Goal: Task Accomplishment & Management: Use online tool/utility

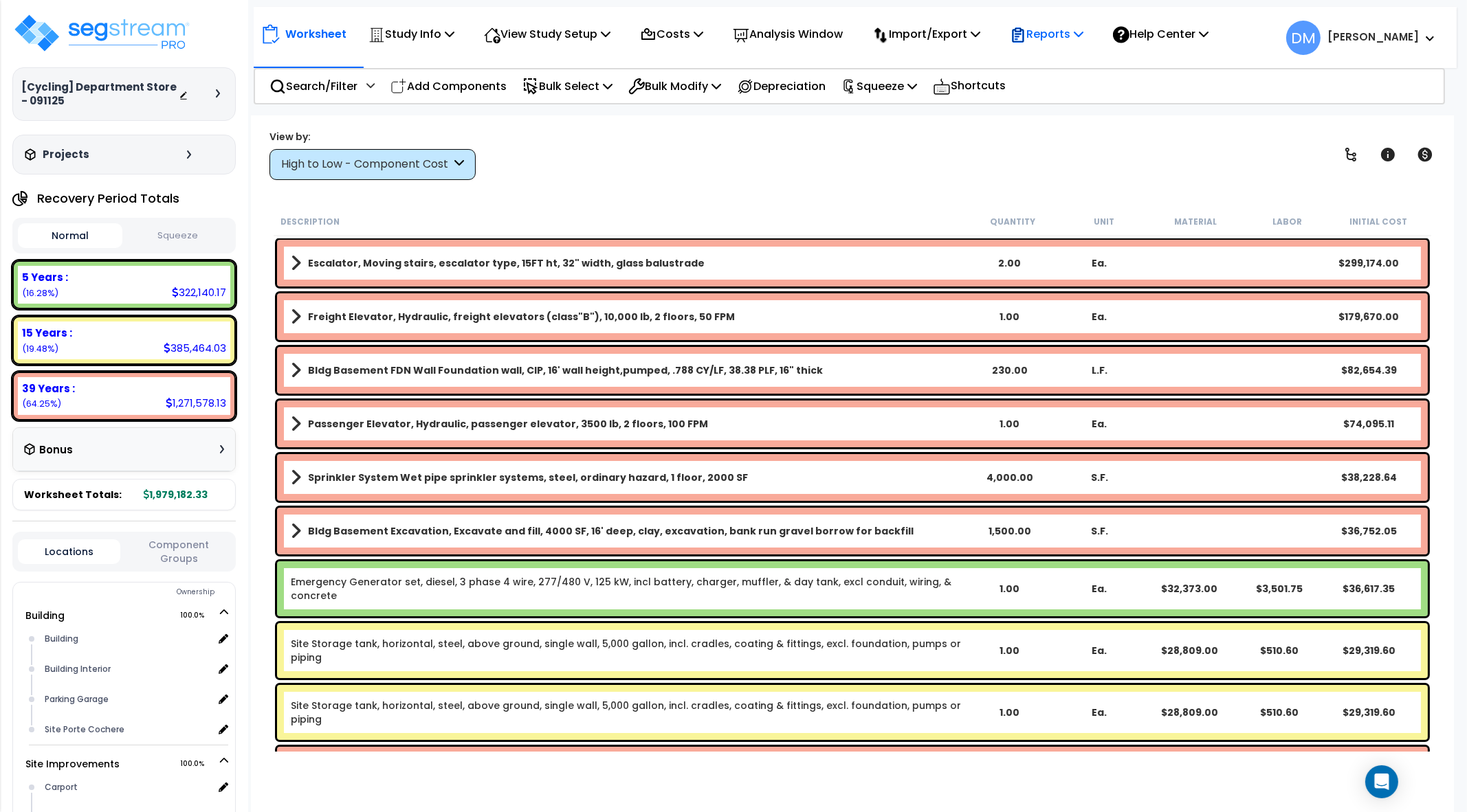
click at [1053, 39] on p "Reports" at bounding box center [1047, 34] width 74 height 19
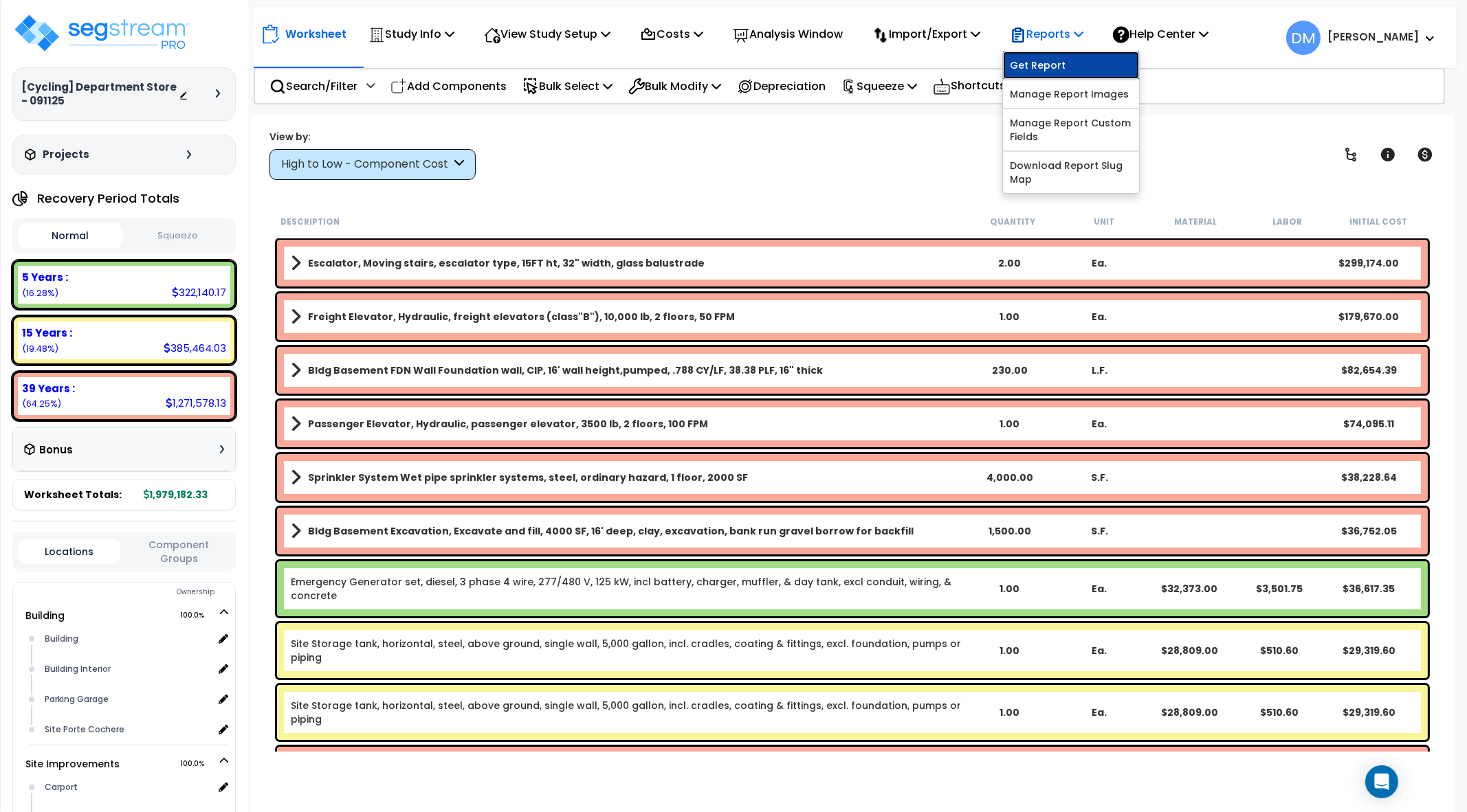
click at [1053, 57] on link "Get Report" at bounding box center [1070, 65] width 136 height 27
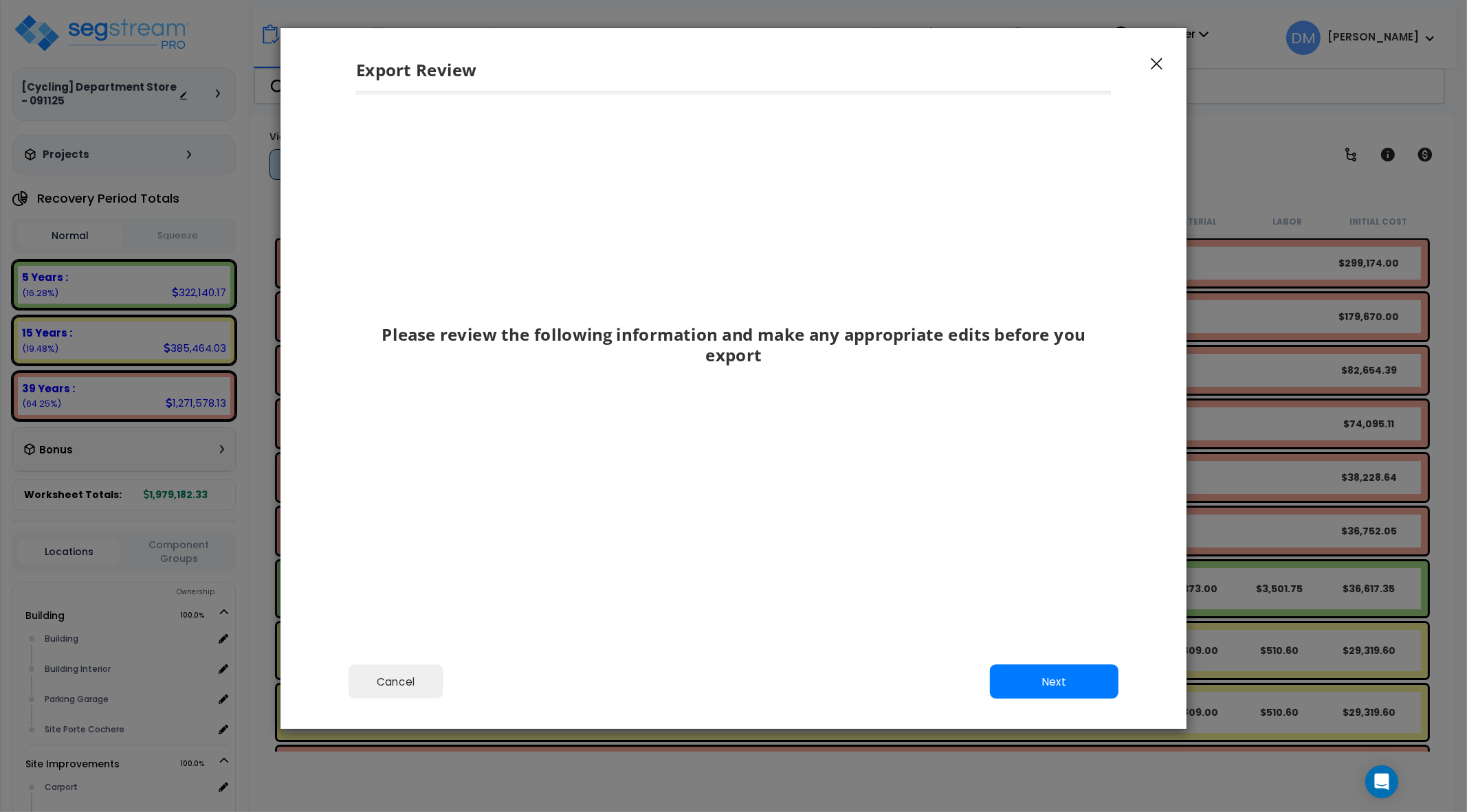
click at [1154, 63] on icon "button" at bounding box center [1156, 64] width 12 height 13
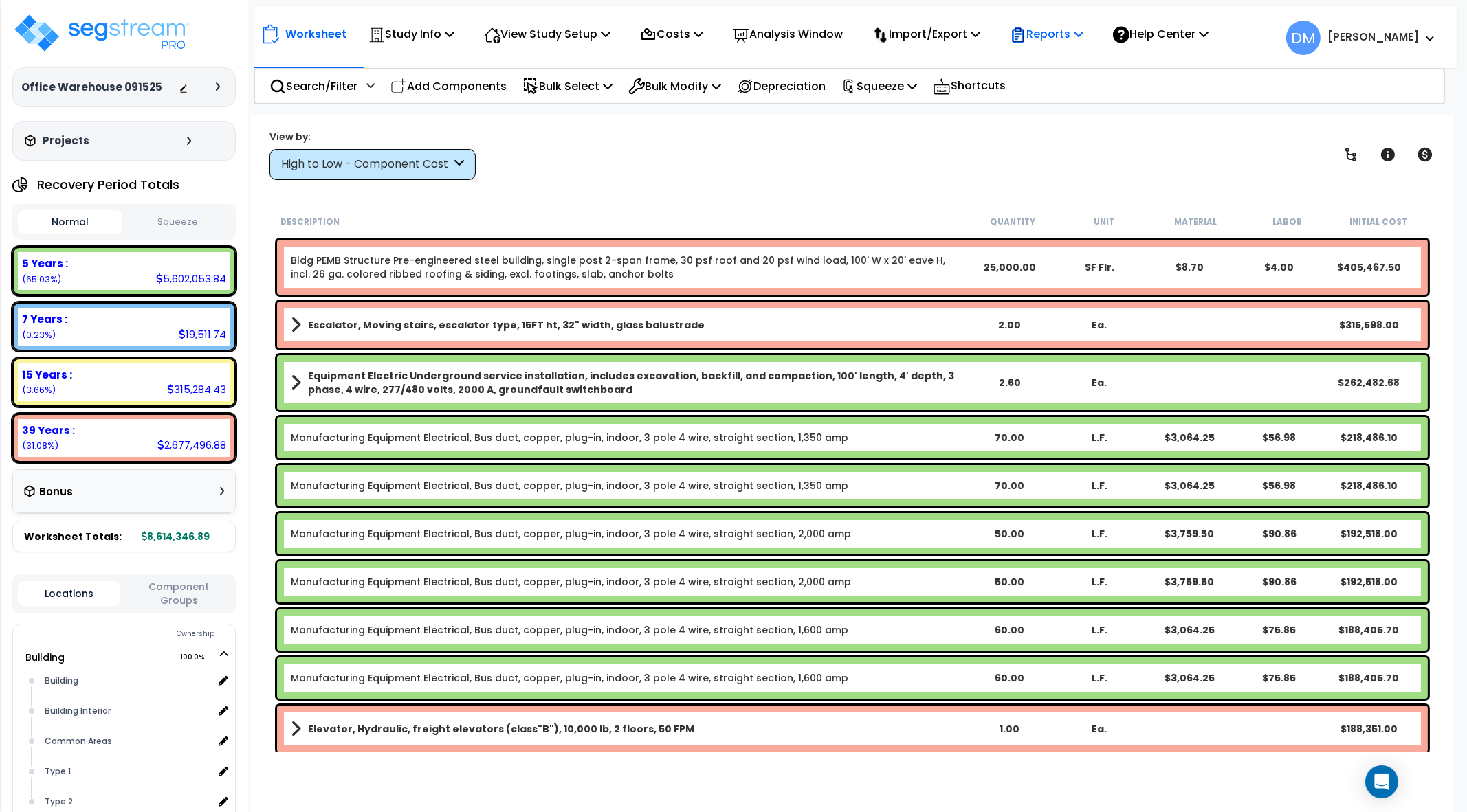
click at [1053, 42] on p "Reports" at bounding box center [1047, 34] width 74 height 19
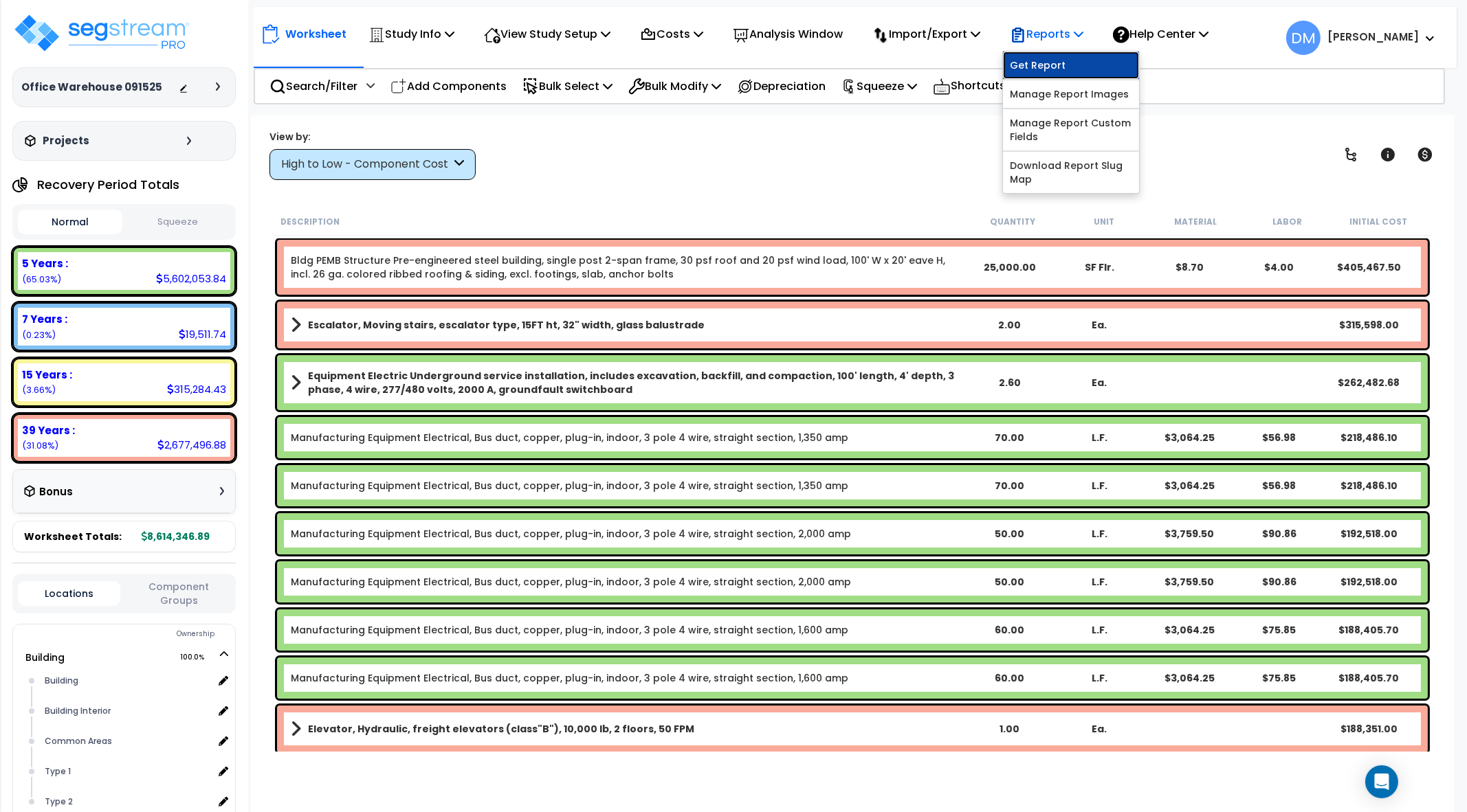
click at [1048, 64] on link "Get Report" at bounding box center [1070, 65] width 136 height 27
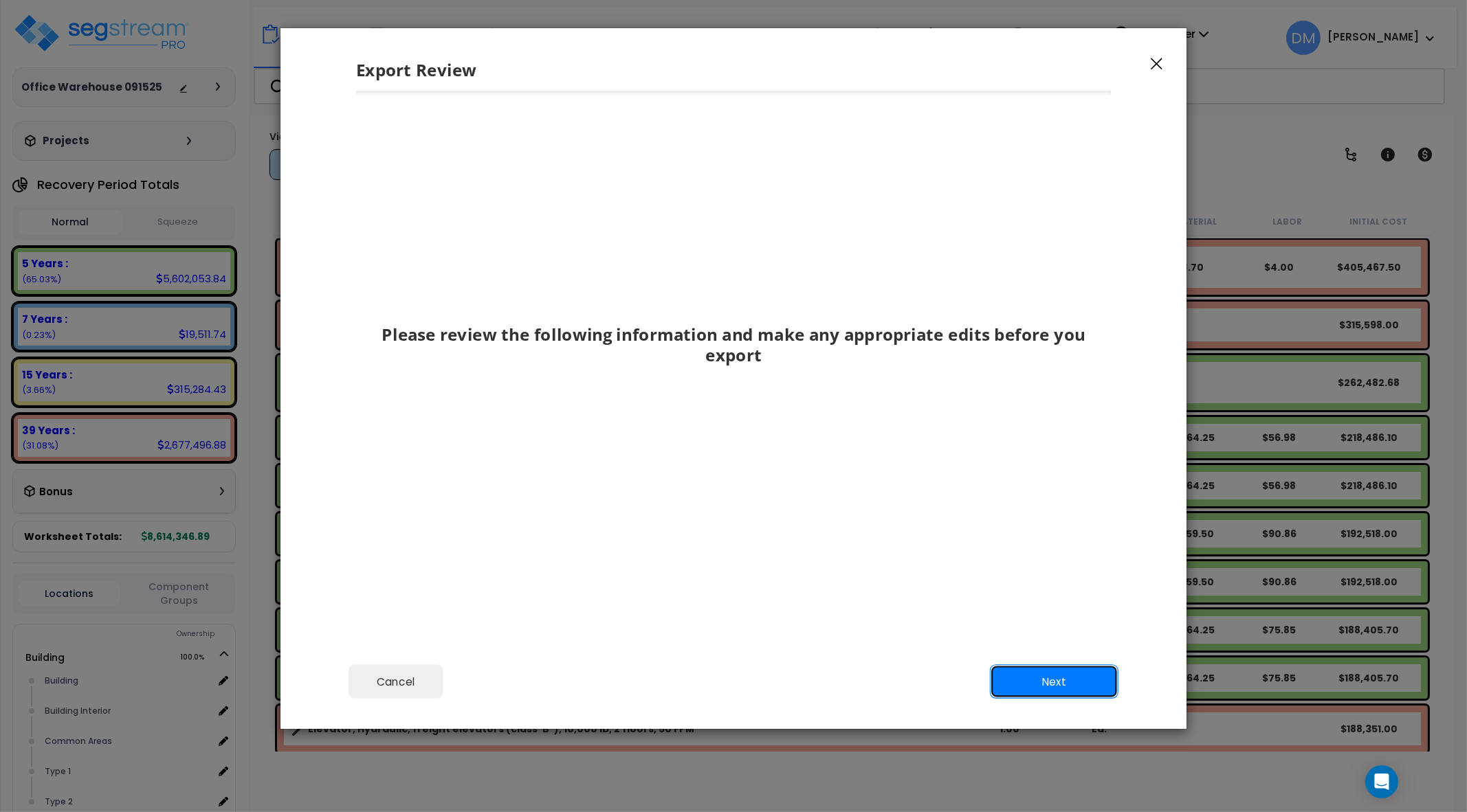
click at [1074, 675] on button "Next" at bounding box center [1054, 682] width 129 height 35
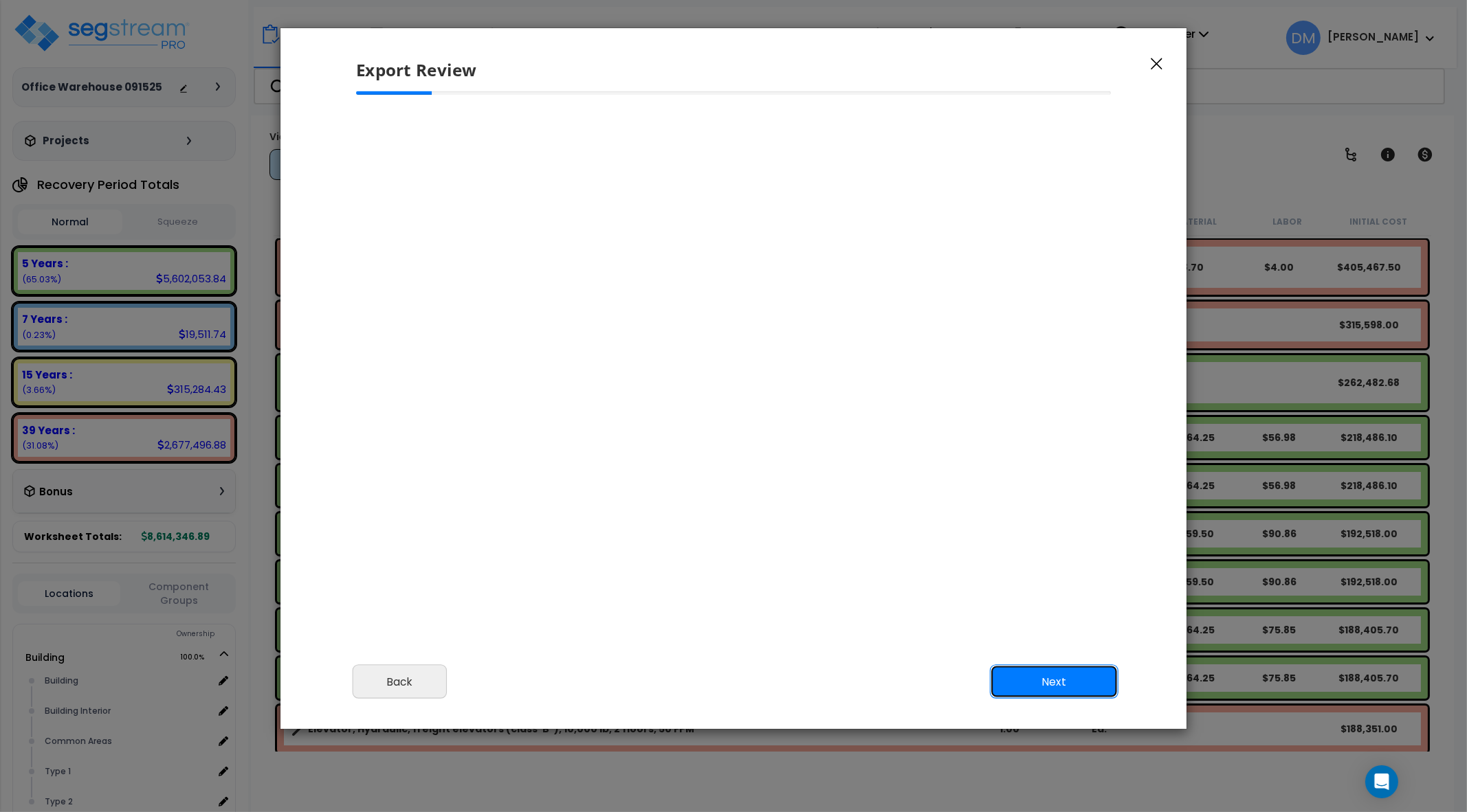
scroll to position [120, 0]
click at [1044, 670] on button "Next" at bounding box center [1054, 682] width 129 height 35
click at [1032, 677] on button "Next" at bounding box center [1054, 682] width 129 height 35
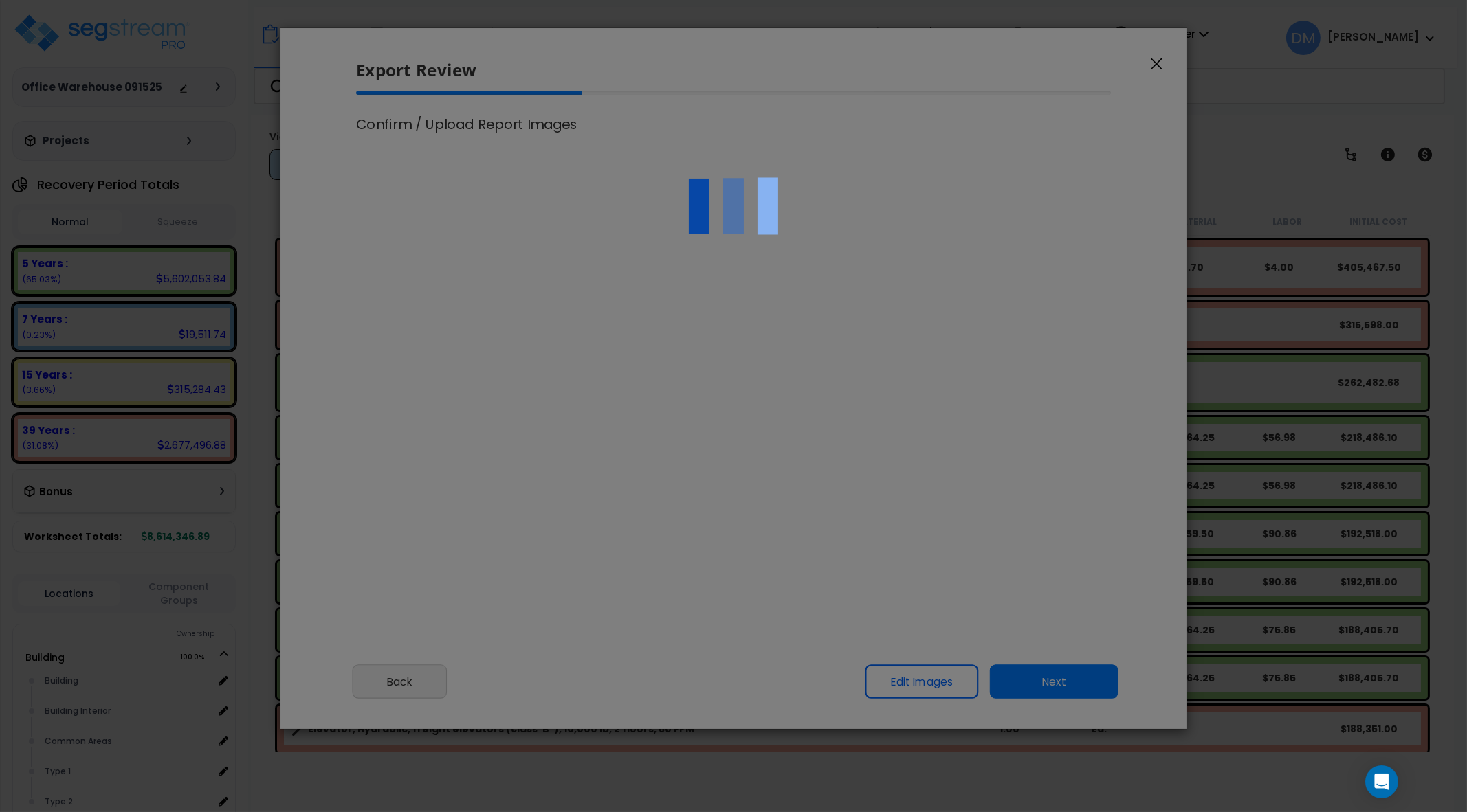
scroll to position [4, 0]
select select "2025"
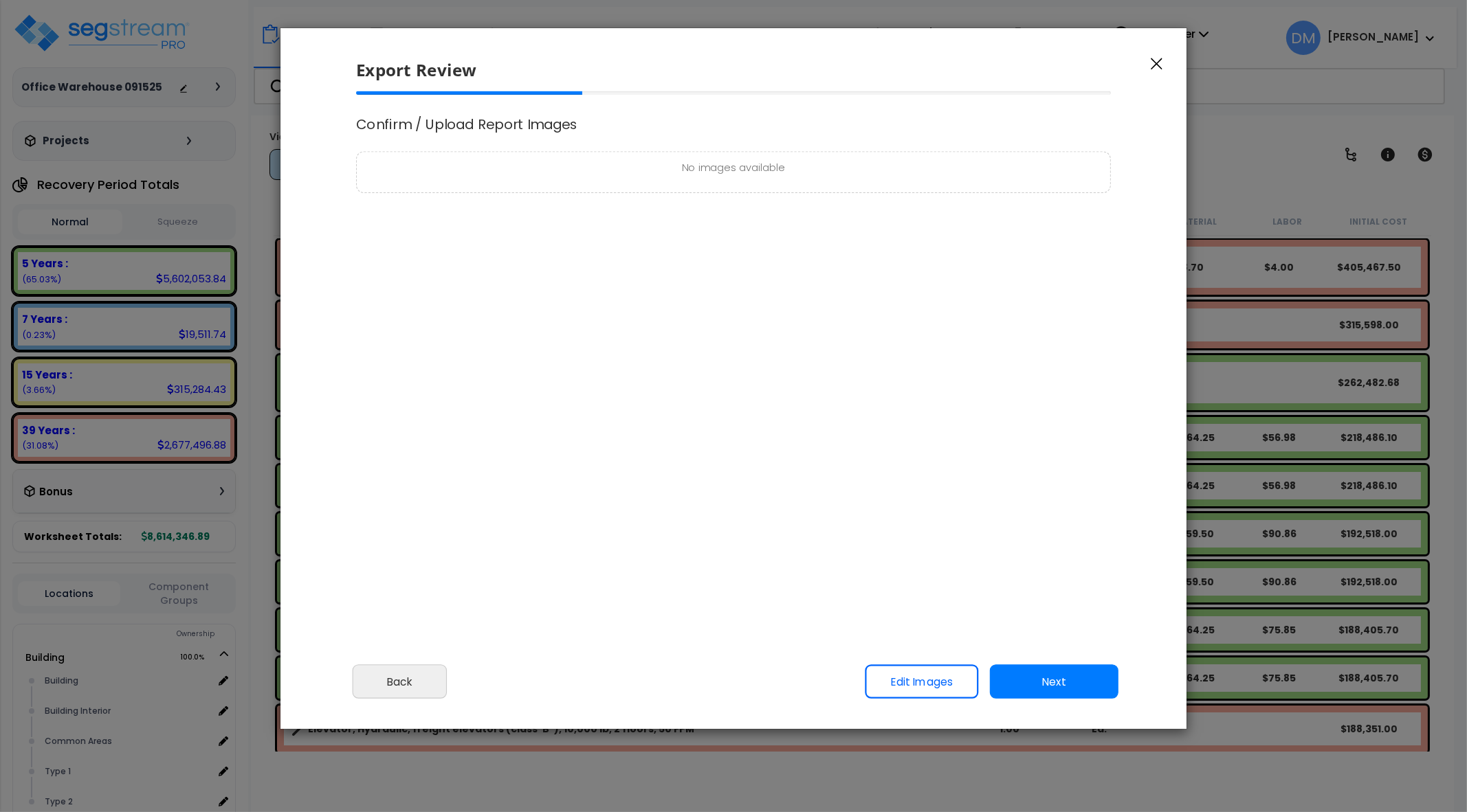
scroll to position [0, 0]
click at [1076, 688] on button "Next" at bounding box center [1054, 682] width 129 height 35
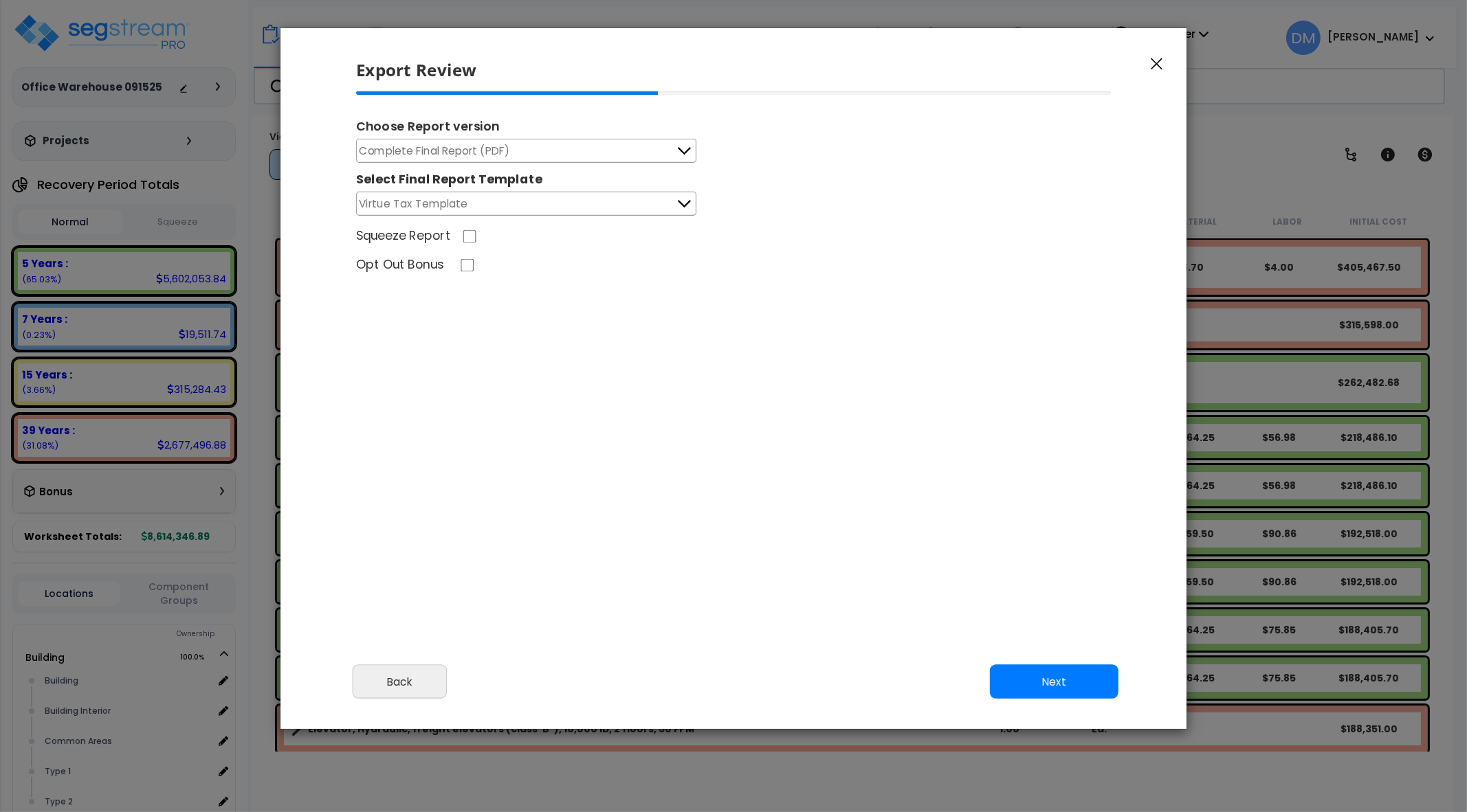
click at [1026, 675] on button "Next" at bounding box center [1054, 682] width 129 height 35
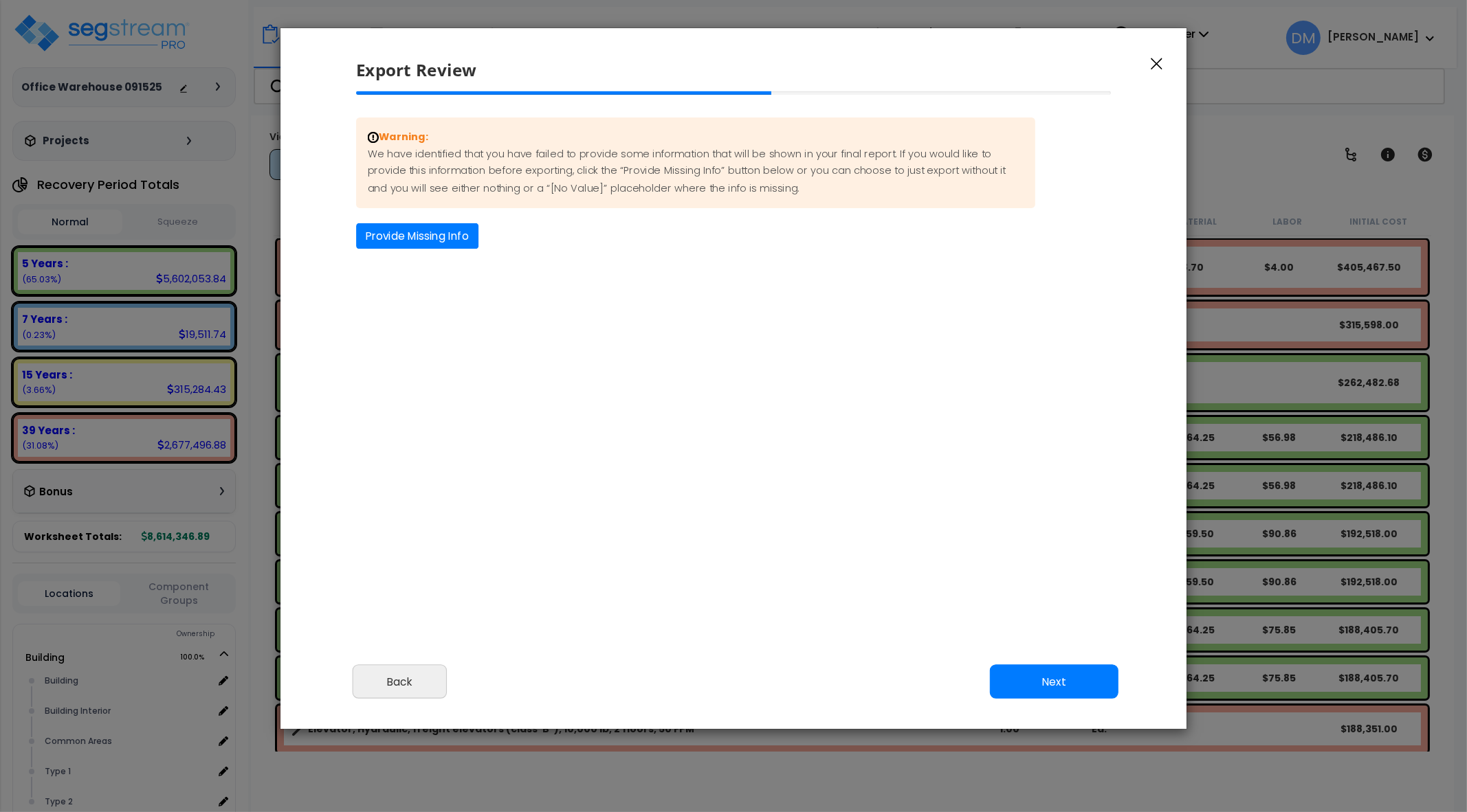
click at [1028, 675] on button "Next" at bounding box center [1054, 682] width 129 height 35
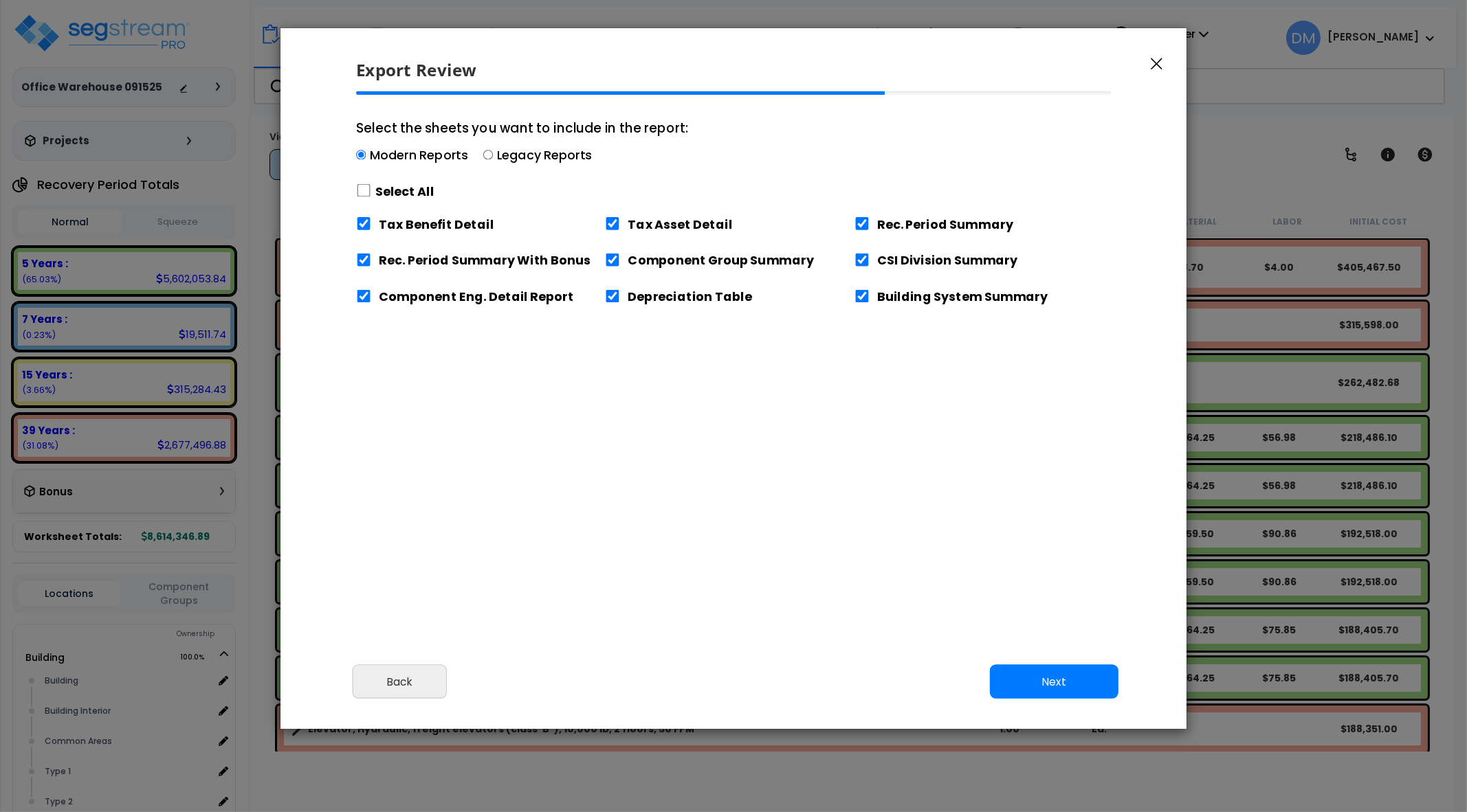
click at [1035, 673] on button "Next" at bounding box center [1054, 682] width 129 height 35
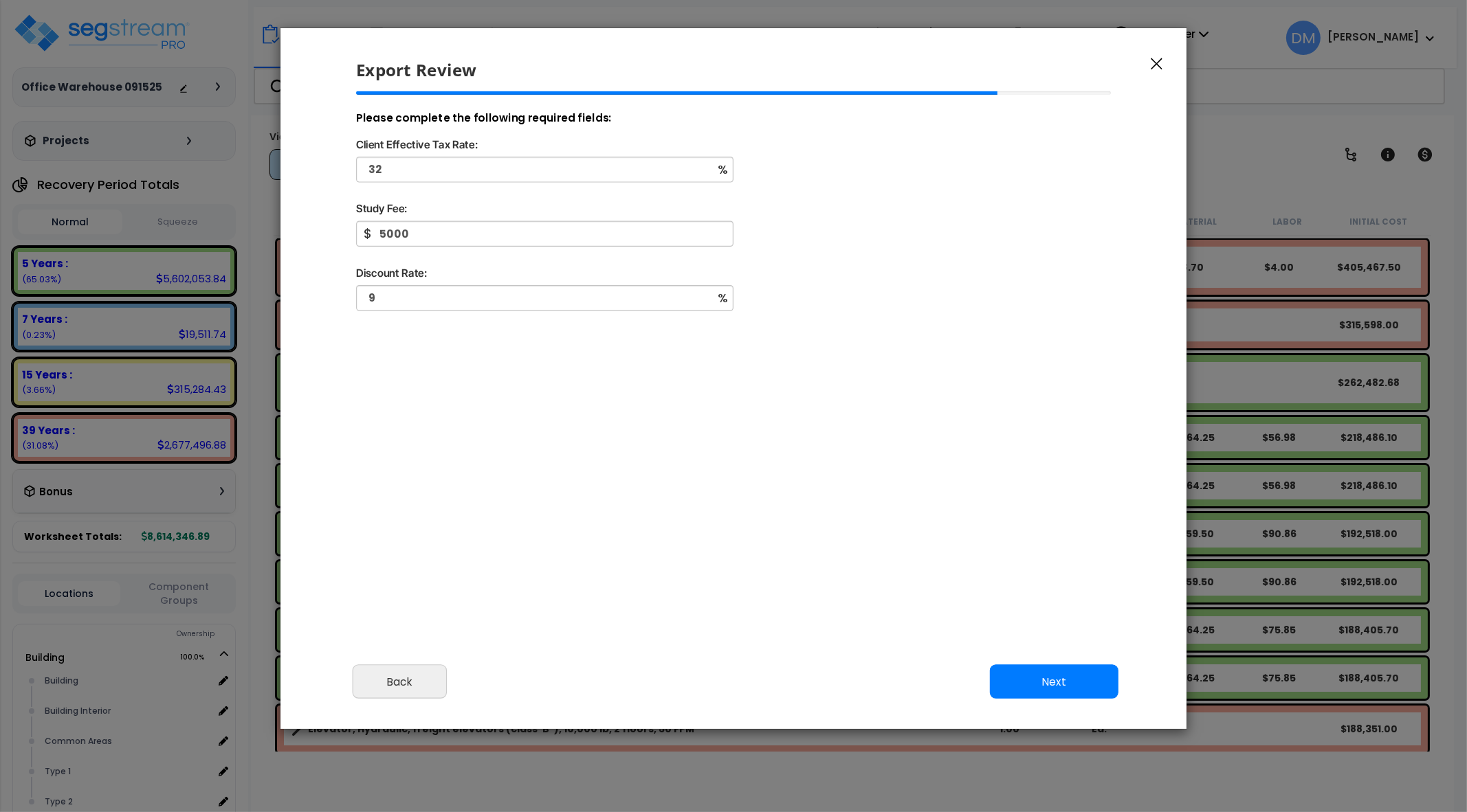
click at [1035, 673] on button "Next" at bounding box center [1054, 682] width 129 height 35
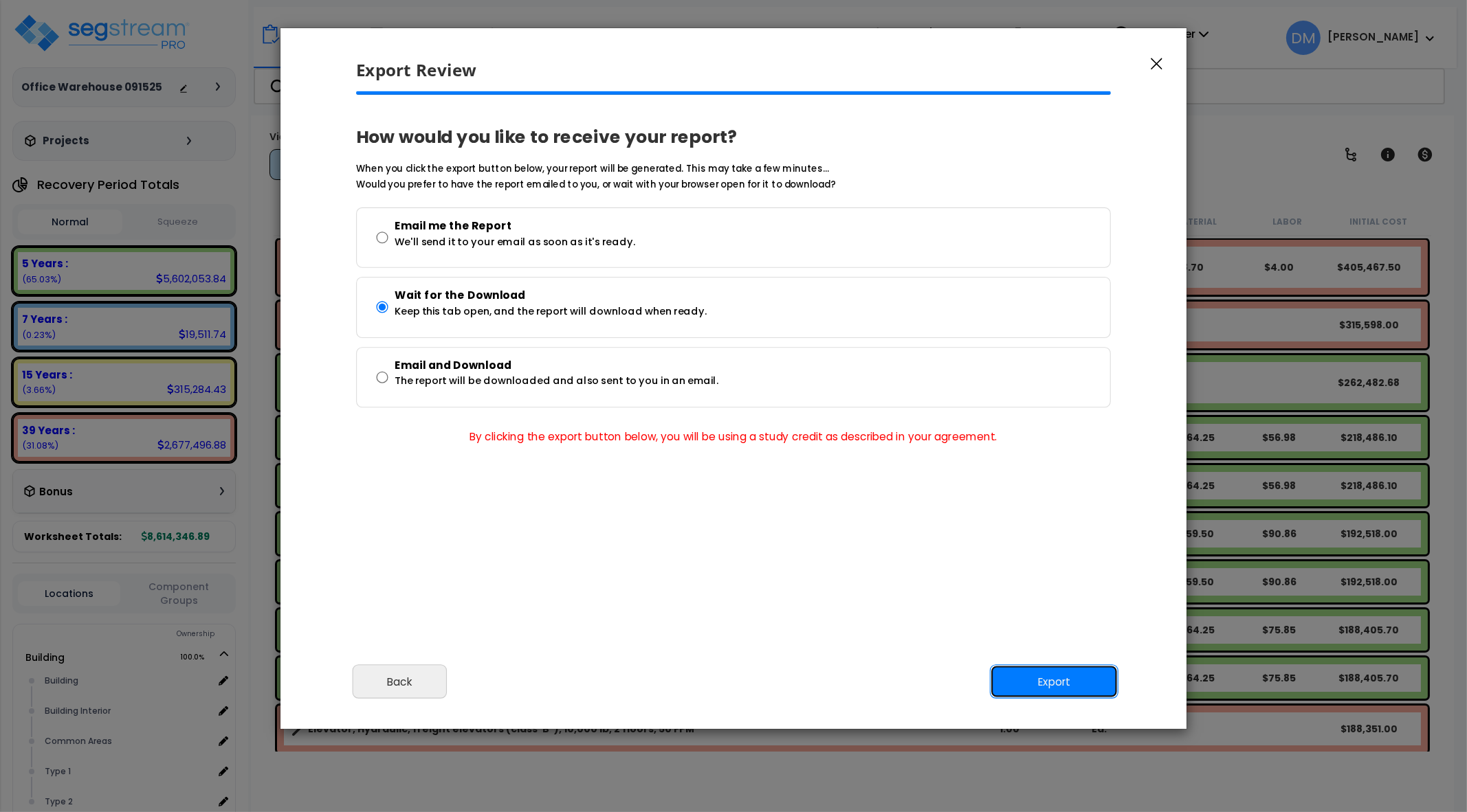
click at [1035, 673] on button "Export" at bounding box center [1054, 682] width 129 height 35
